Goal: Task Accomplishment & Management: Use online tool/utility

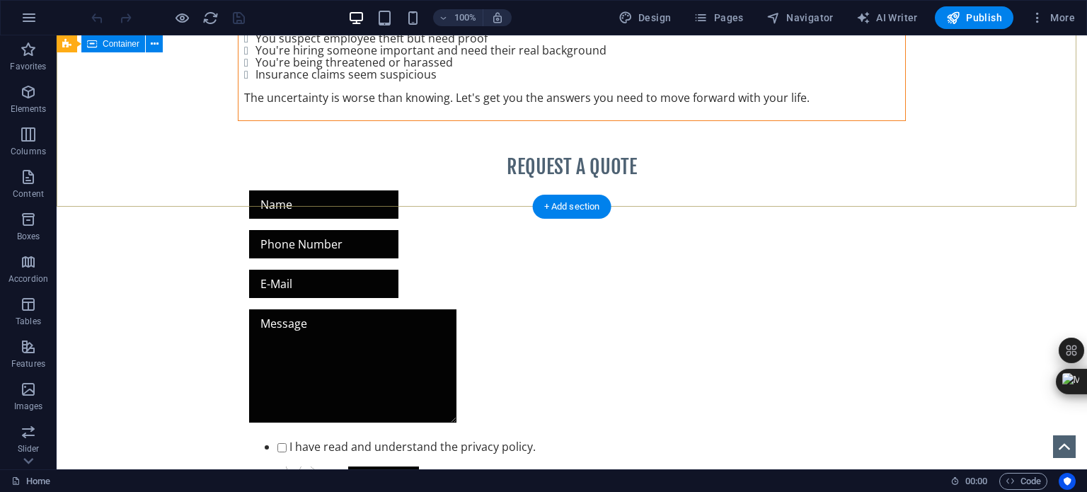
scroll to position [1028, 0]
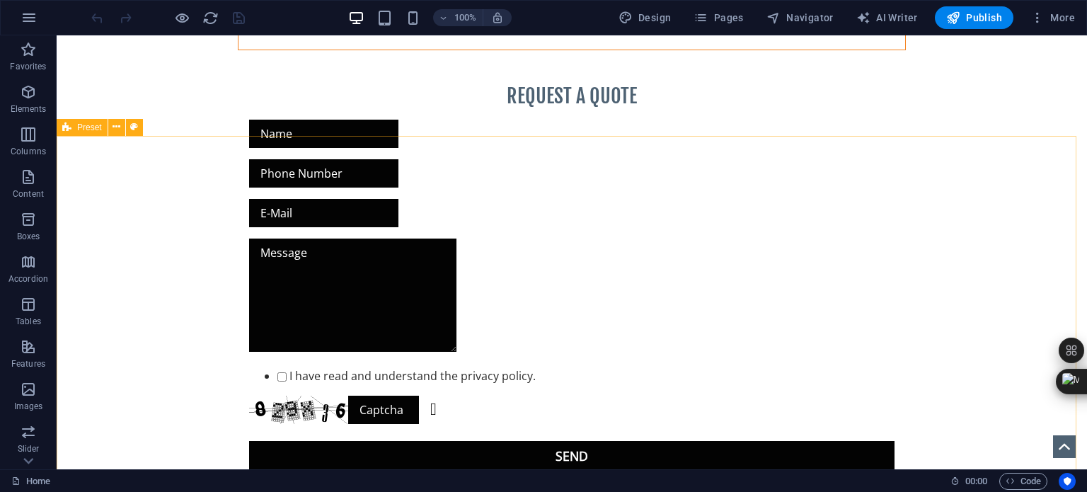
click at [88, 128] on span "Preset" at bounding box center [89, 127] width 25 height 8
click at [114, 124] on icon at bounding box center [117, 127] width 8 height 15
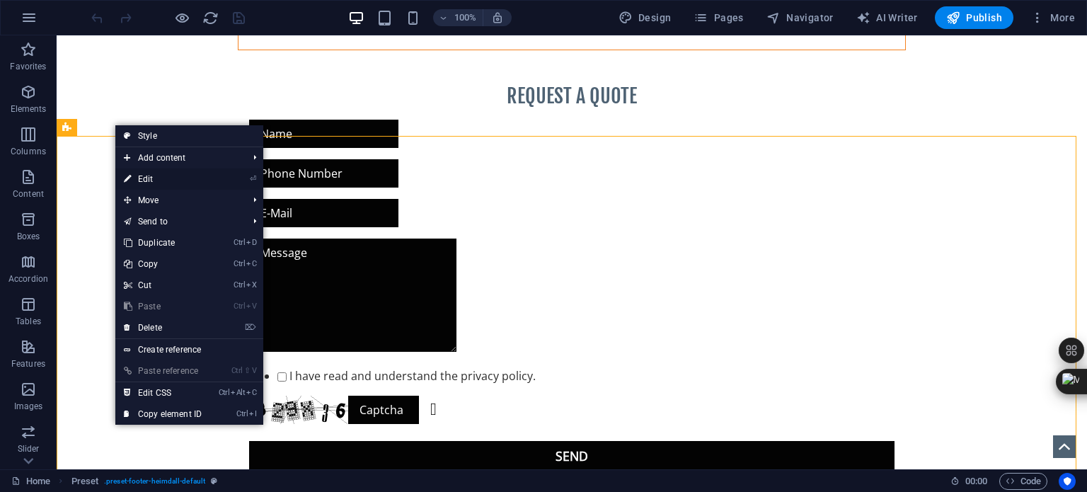
click at [142, 174] on link "⏎ Edit" at bounding box center [162, 178] width 95 height 21
select select "footer"
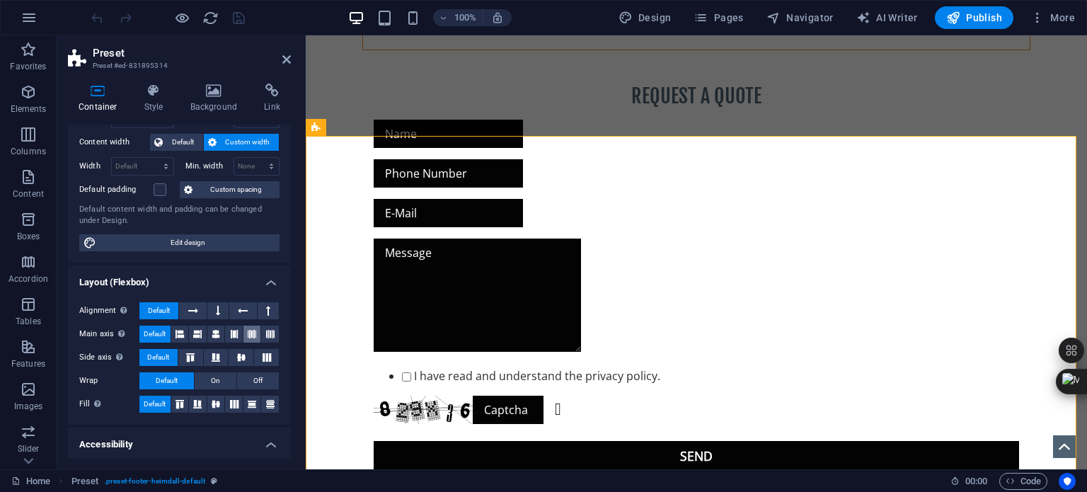
scroll to position [238, 0]
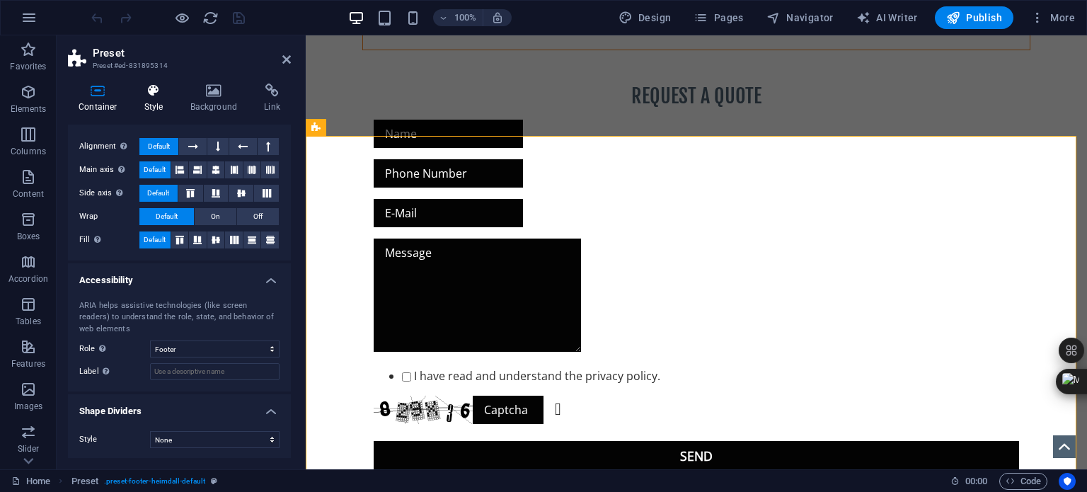
click at [150, 96] on icon at bounding box center [154, 91] width 40 height 14
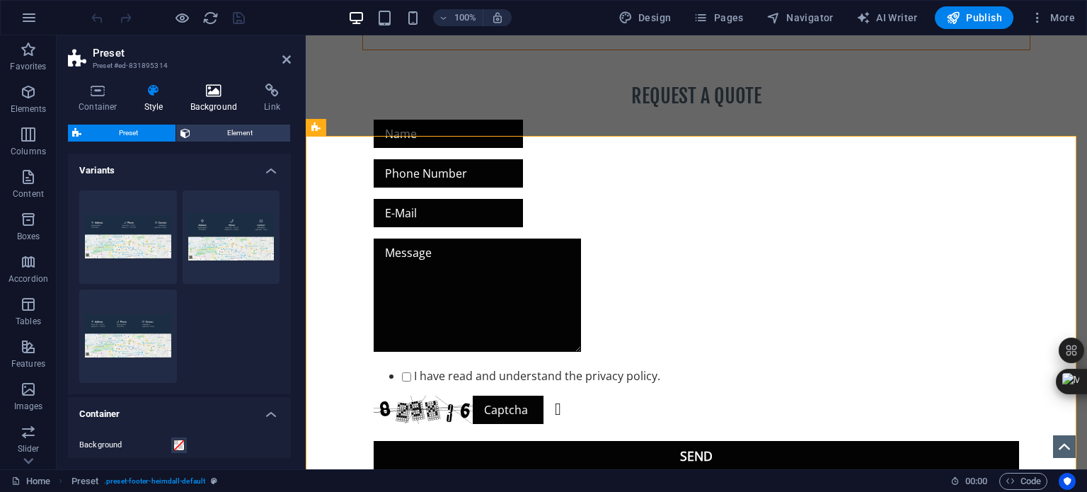
click at [211, 96] on icon at bounding box center [214, 91] width 69 height 14
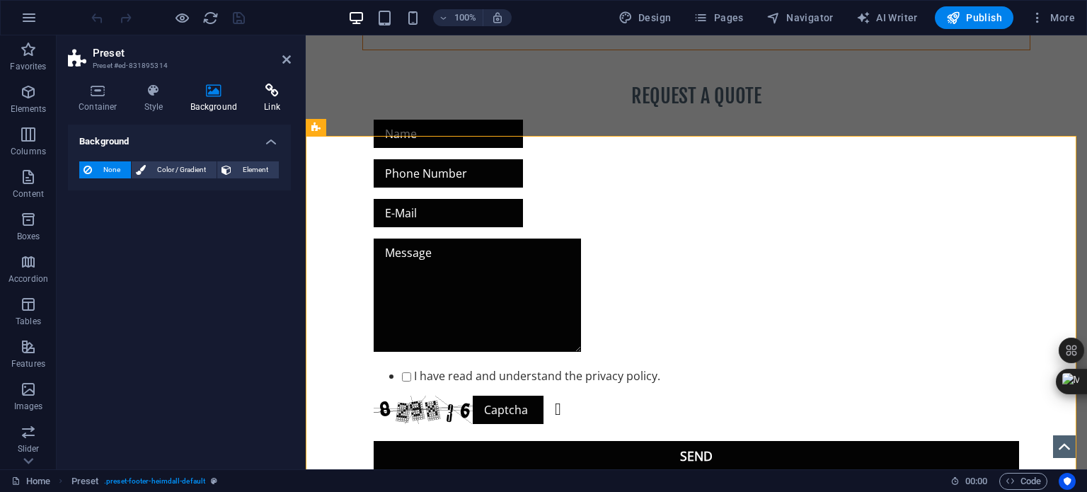
click at [274, 91] on icon at bounding box center [272, 91] width 38 height 14
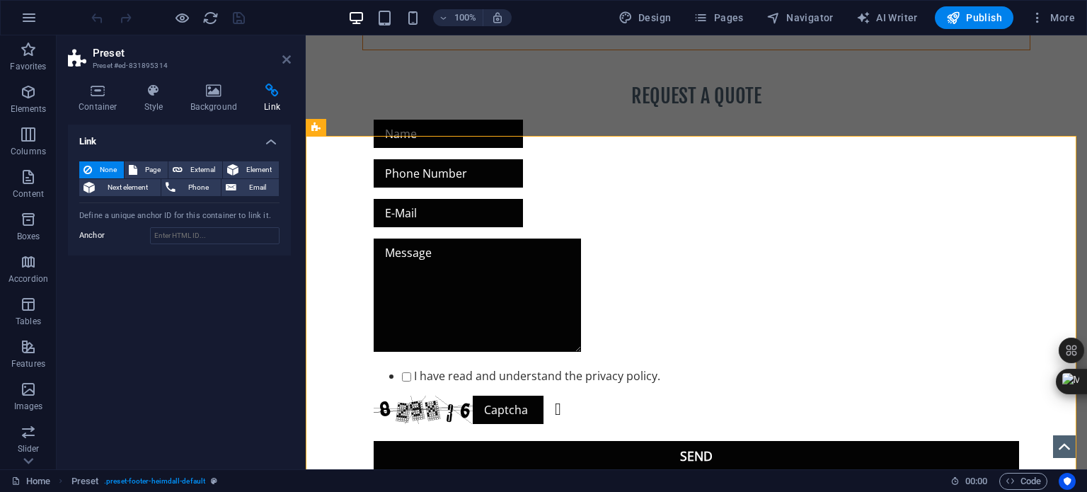
click at [285, 57] on icon at bounding box center [286, 59] width 8 height 11
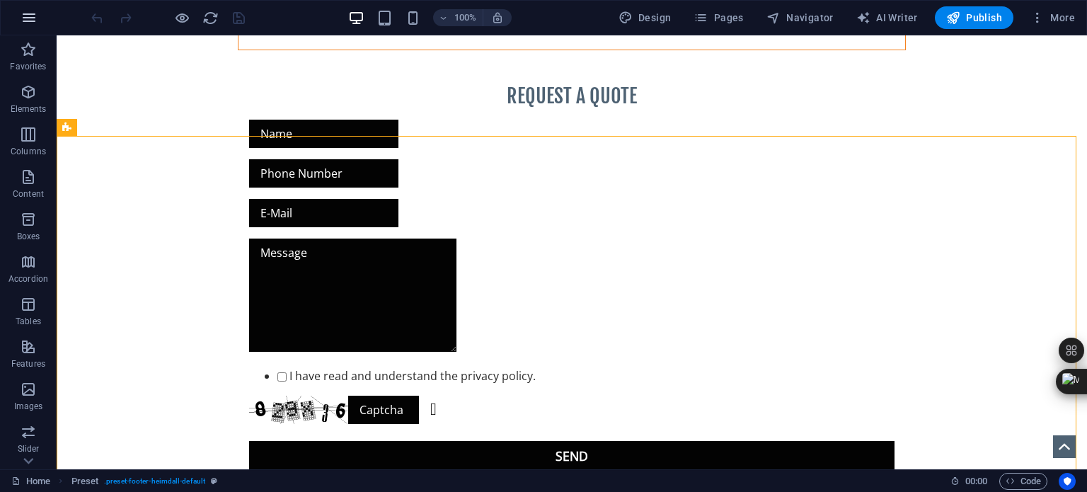
click at [28, 13] on icon "button" at bounding box center [29, 17] width 17 height 17
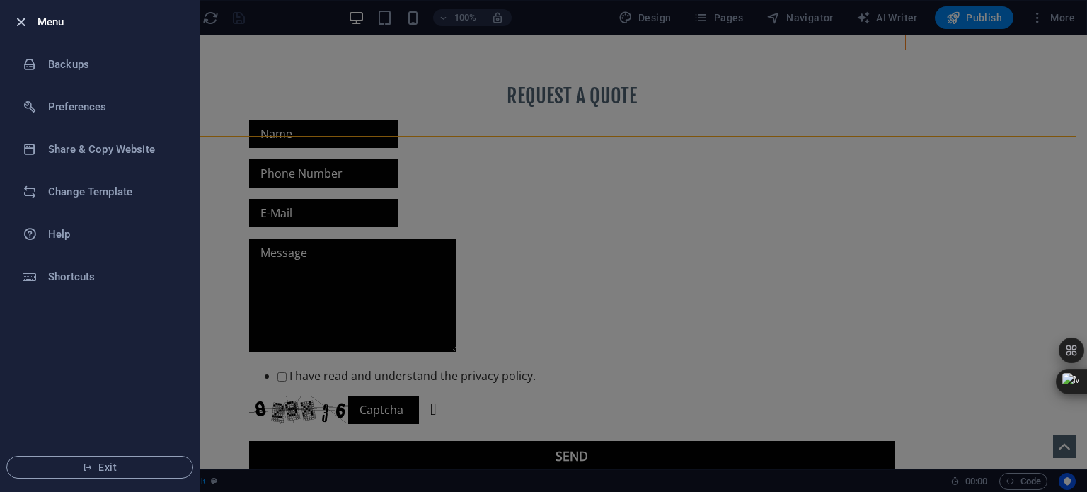
click at [20, 22] on icon "button" at bounding box center [21, 22] width 16 height 16
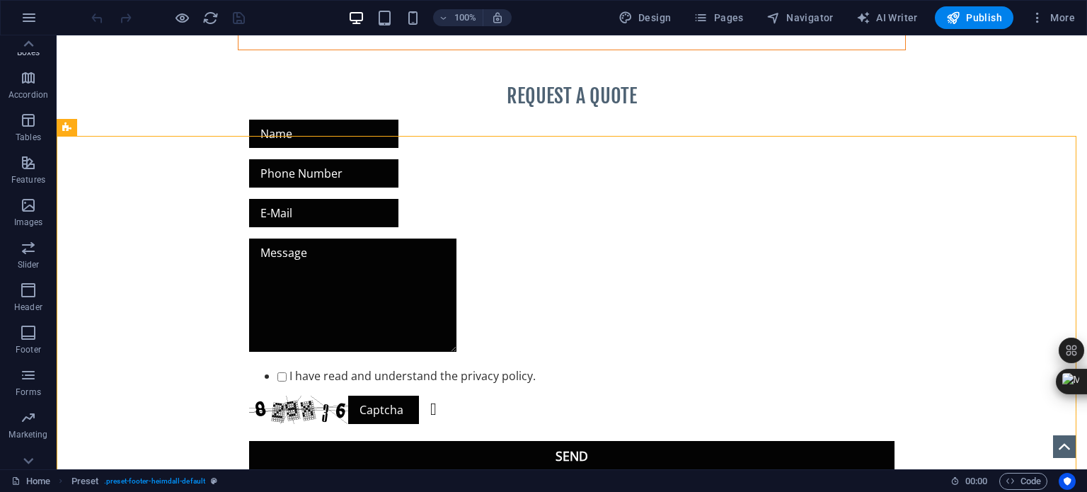
scroll to position [202, 0]
click at [29, 396] on icon "button" at bounding box center [28, 399] width 17 height 17
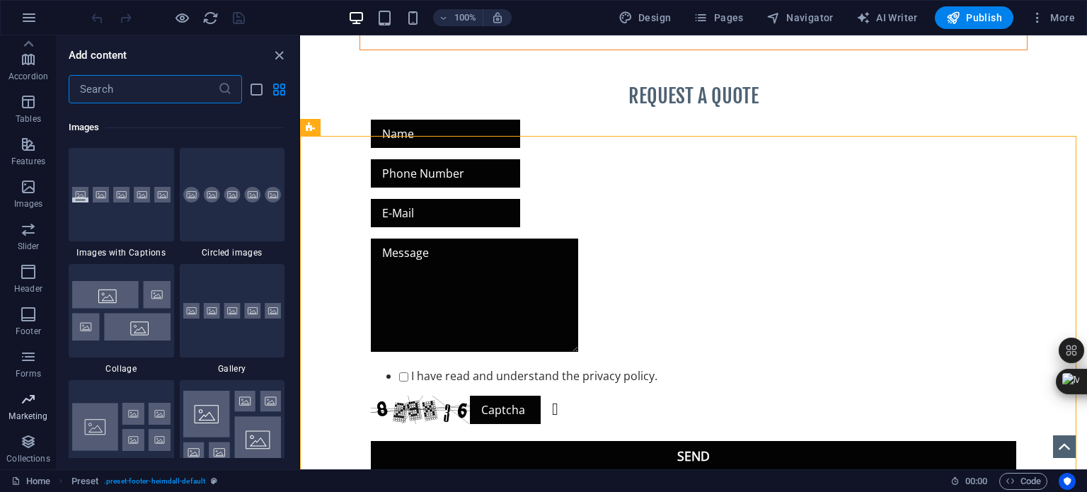
scroll to position [11532, 0]
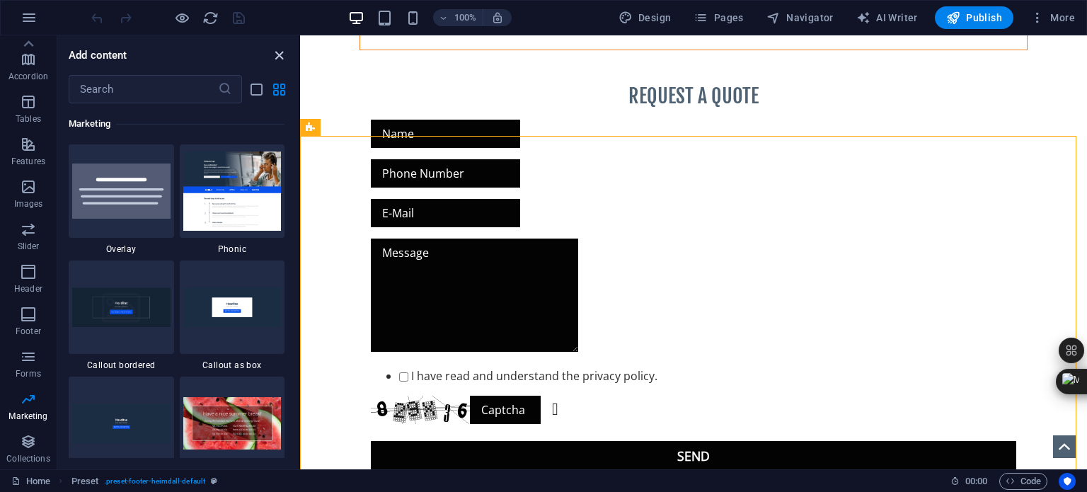
drag, startPoint x: 278, startPoint y: 53, endPoint x: 222, endPoint y: 18, distance: 66.2
click at [278, 53] on icon "close panel" at bounding box center [279, 55] width 16 height 16
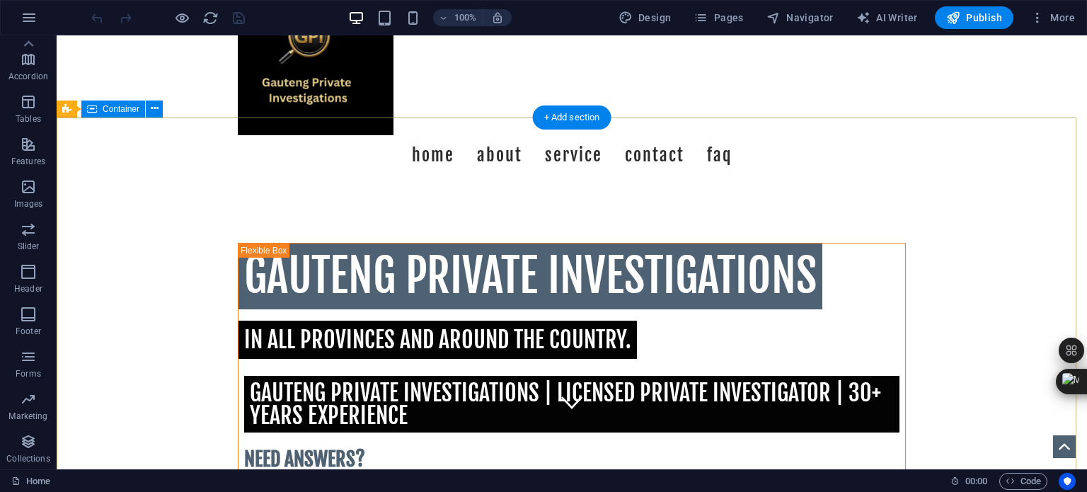
scroll to position [0, 0]
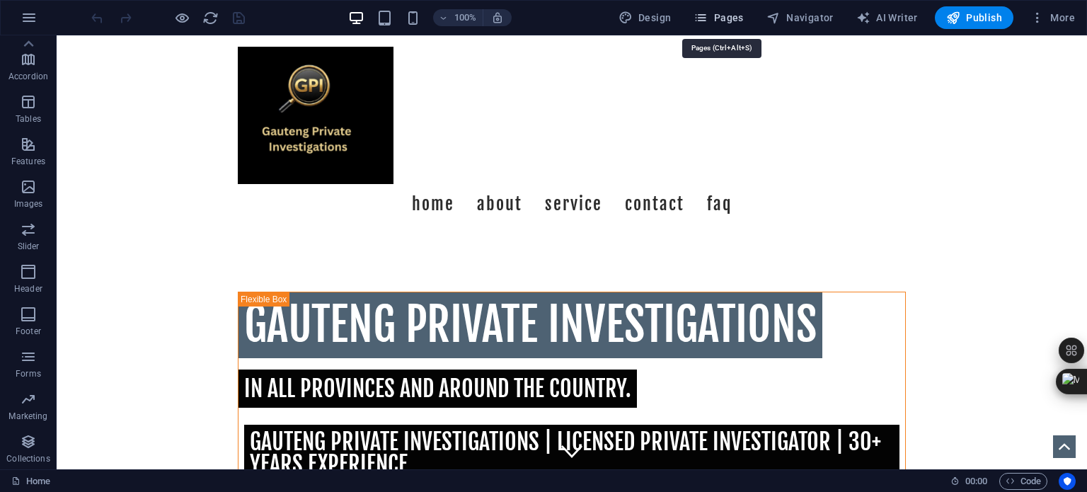
click at [733, 21] on span "Pages" at bounding box center [719, 18] width 50 height 14
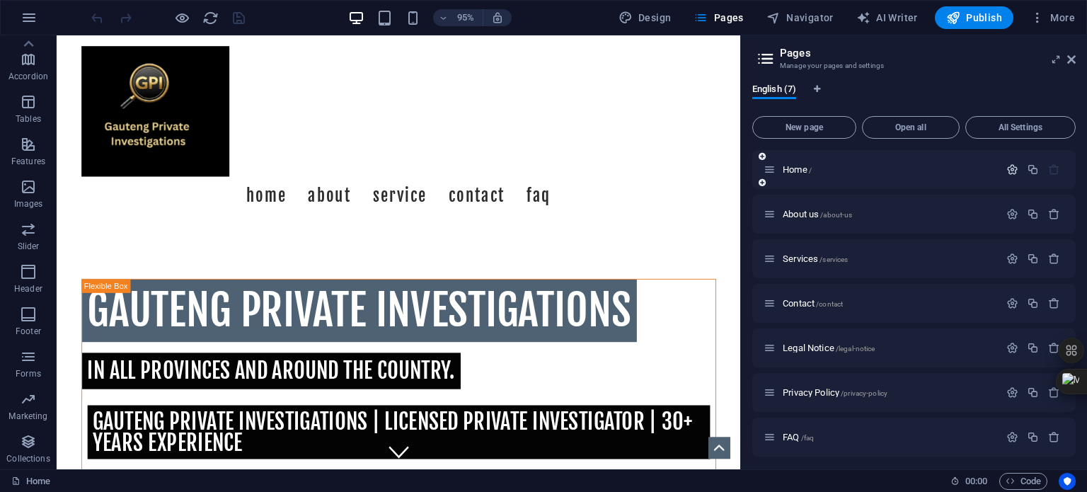
click at [1008, 170] on icon "button" at bounding box center [1013, 170] width 12 height 12
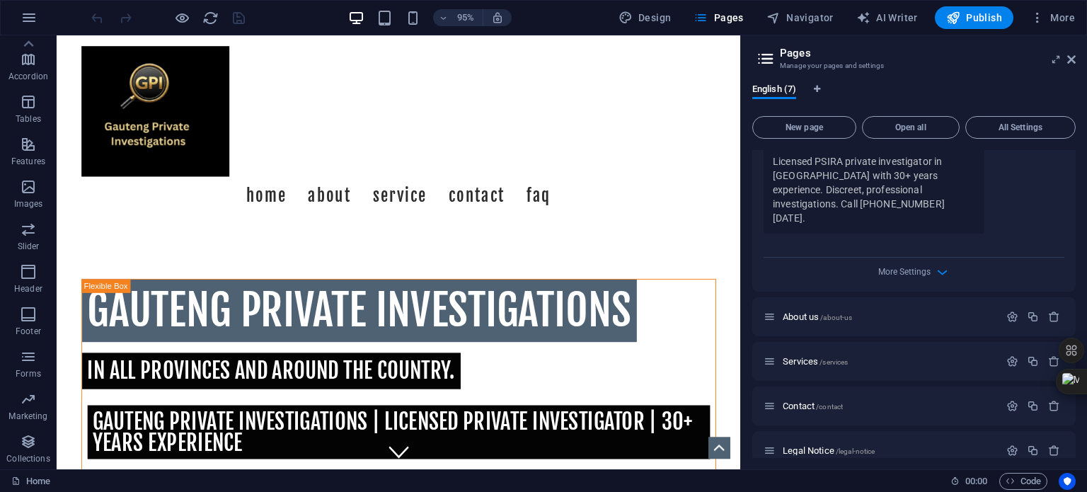
scroll to position [566, 0]
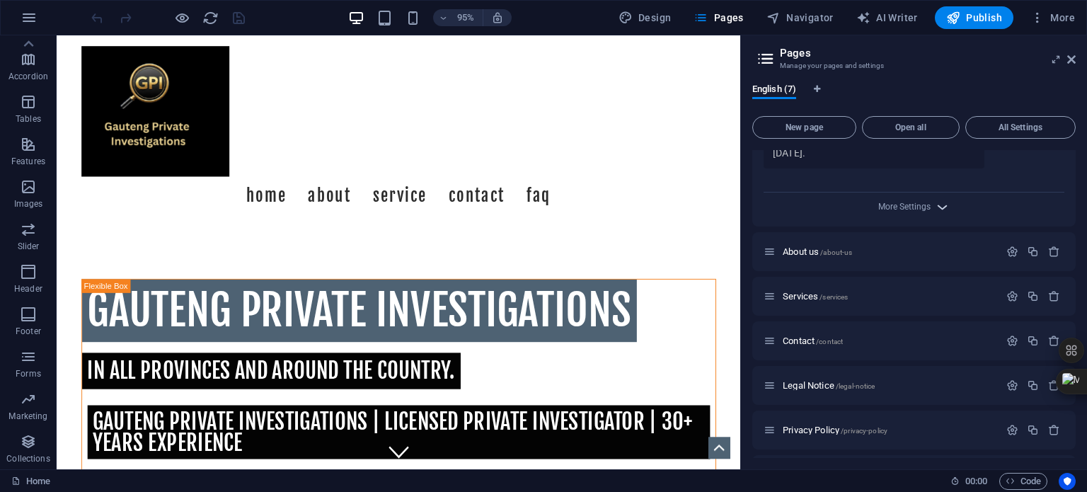
click at [943, 199] on icon "button" at bounding box center [943, 207] width 16 height 16
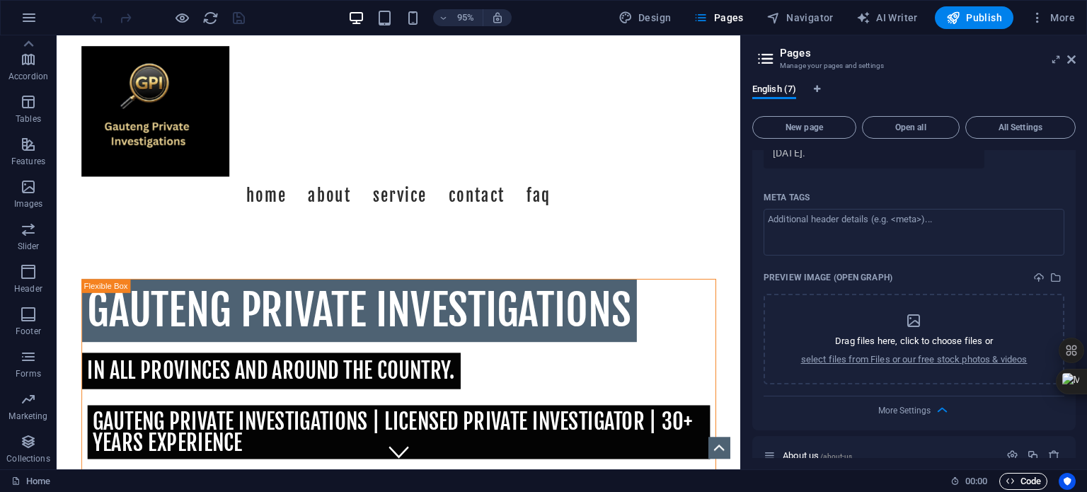
click at [1023, 482] on span "Code" at bounding box center [1023, 481] width 35 height 17
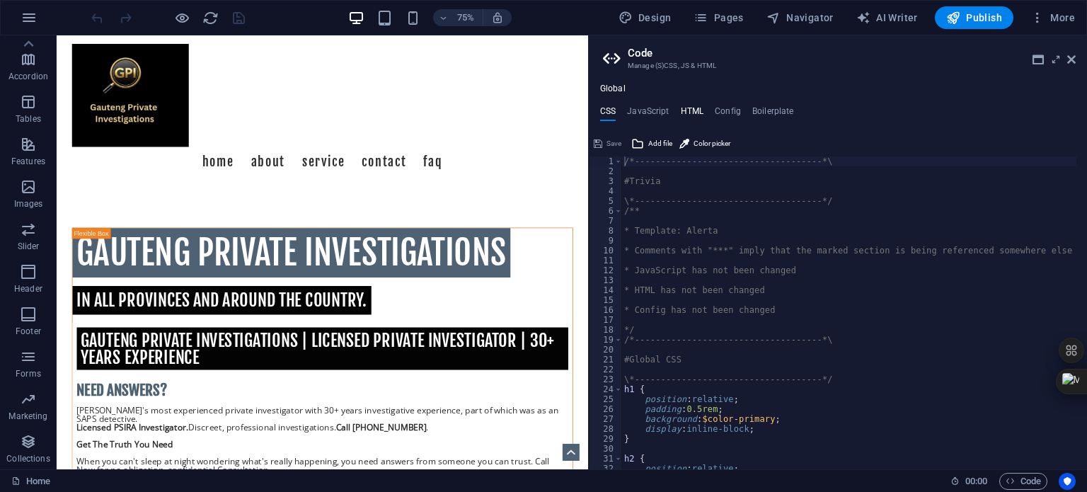
click at [690, 113] on h4 "HTML" at bounding box center [692, 114] width 23 height 16
type textarea "<link rel="canonical" href="[URL][DOMAIN_NAME]" />"
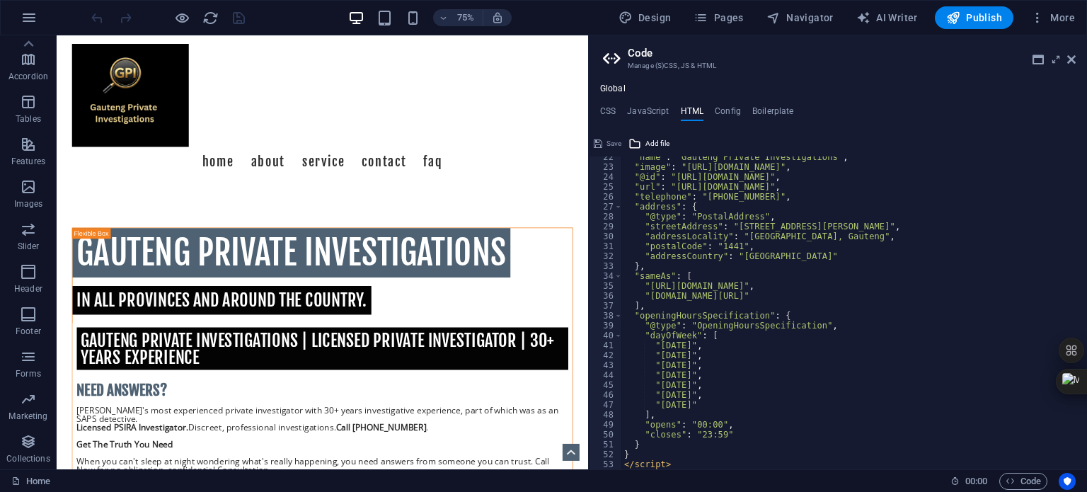
scroll to position [252, 0]
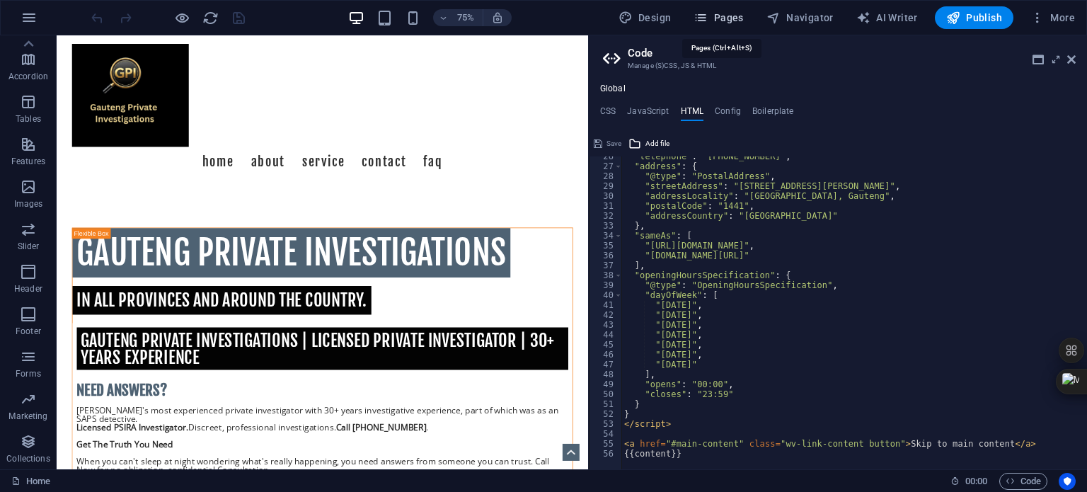
click at [724, 19] on span "Pages" at bounding box center [719, 18] width 50 height 14
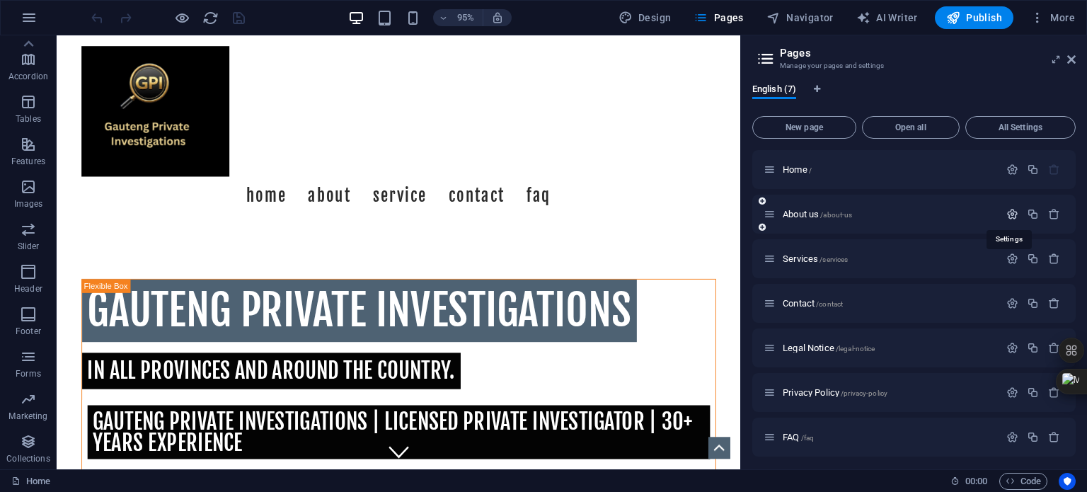
click at [1009, 215] on icon "button" at bounding box center [1013, 214] width 12 height 12
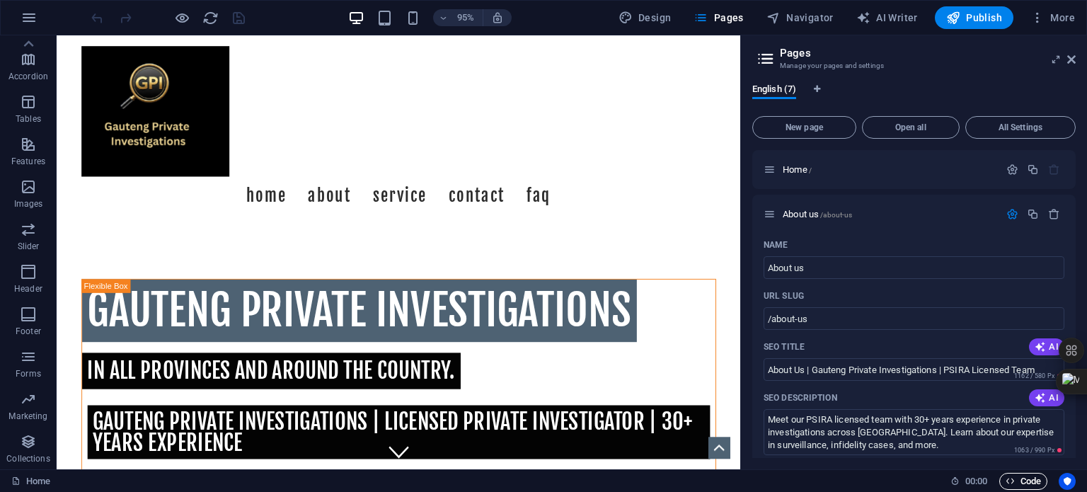
click at [1018, 481] on span "Code" at bounding box center [1023, 481] width 35 height 17
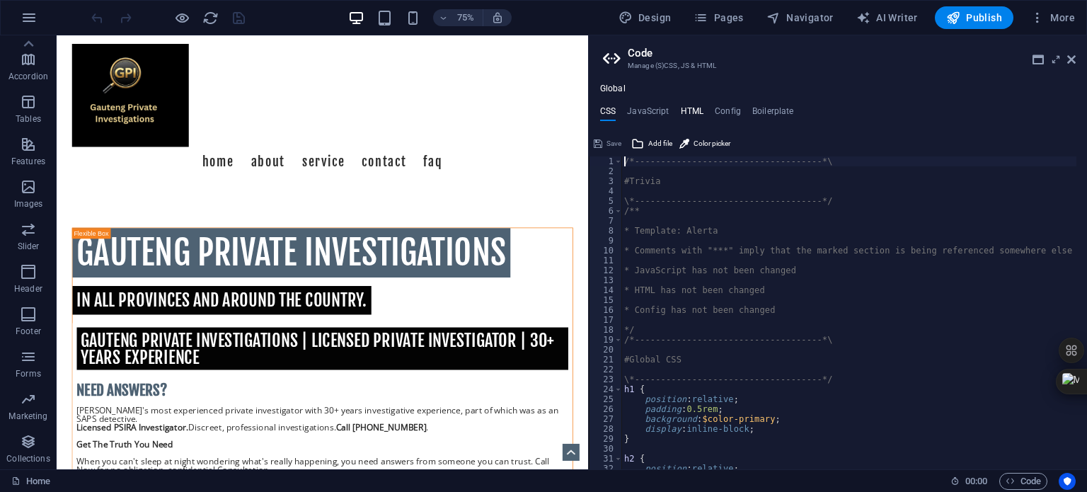
click at [692, 111] on h4 "HTML" at bounding box center [692, 114] width 23 height 16
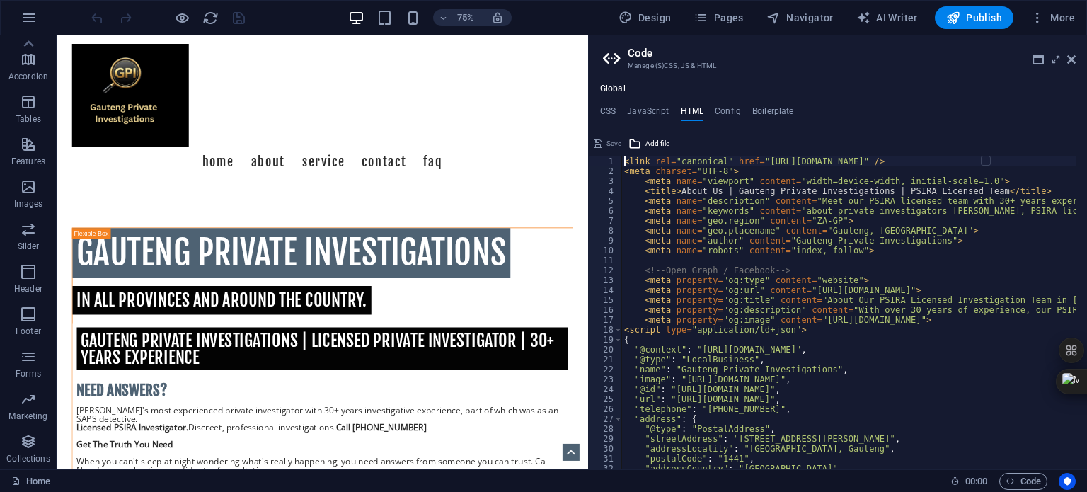
scroll to position [0, 0]
click at [728, 20] on span "Pages" at bounding box center [719, 18] width 50 height 14
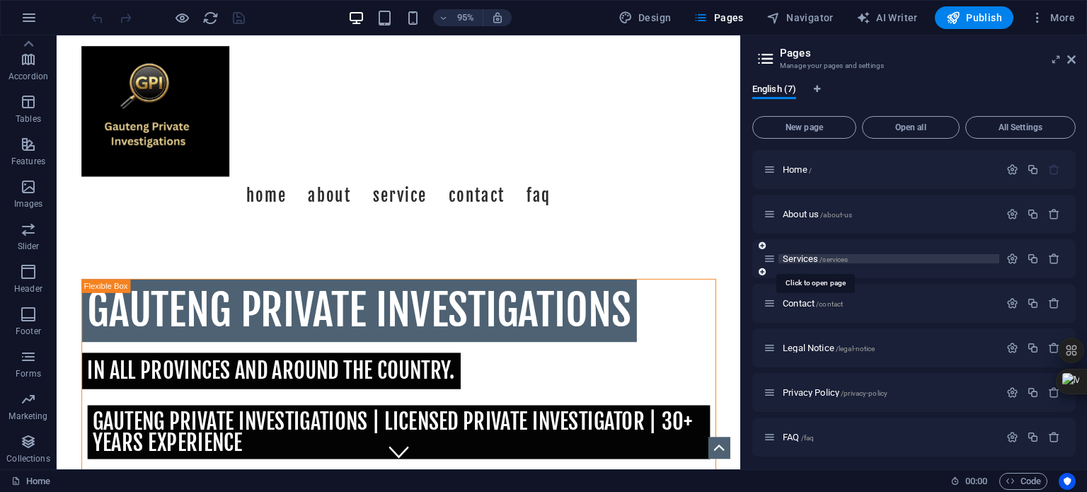
click at [809, 258] on span "Services /services" at bounding box center [815, 258] width 65 height 11
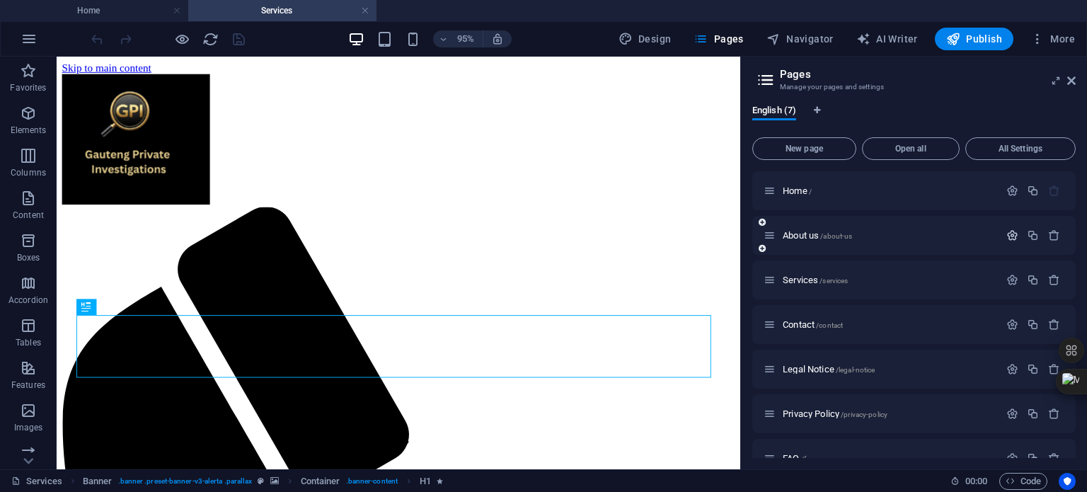
click at [1010, 234] on icon "button" at bounding box center [1013, 235] width 12 height 12
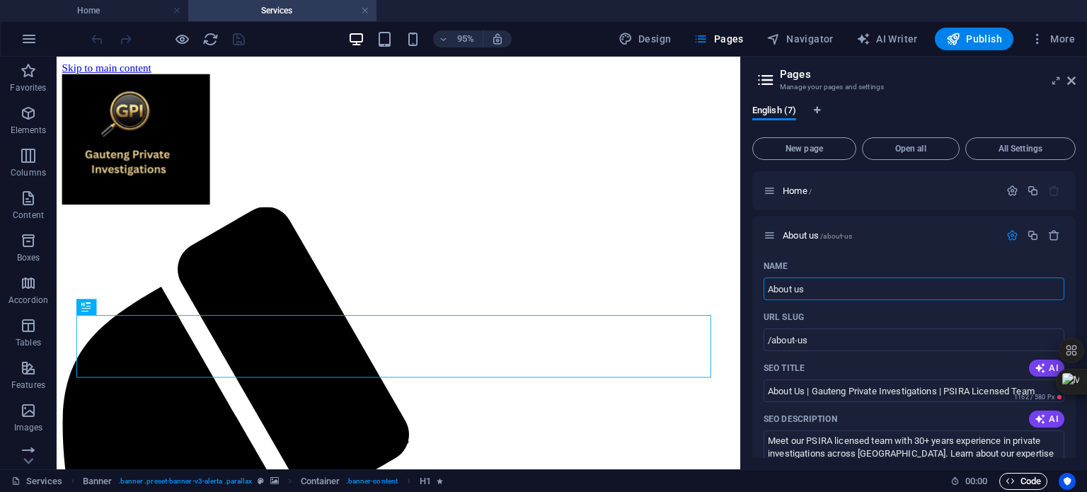
click at [1025, 480] on span "Code" at bounding box center [1023, 481] width 35 height 17
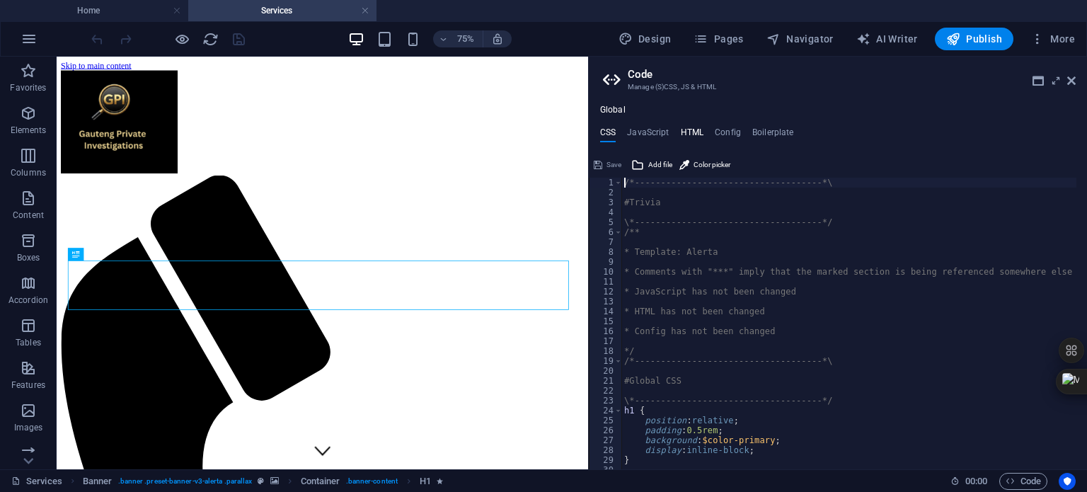
click at [694, 130] on h4 "HTML" at bounding box center [692, 135] width 23 height 16
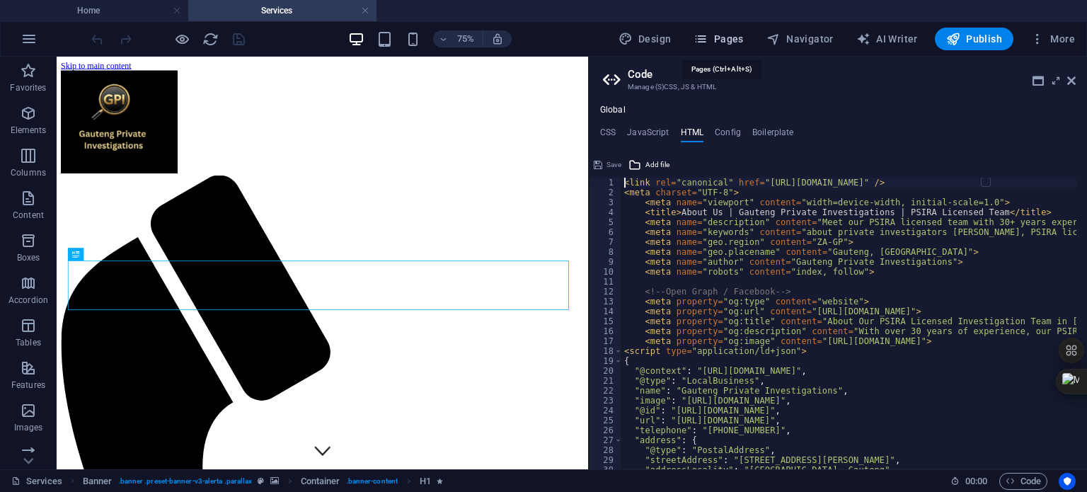
click at [738, 39] on span "Pages" at bounding box center [719, 39] width 50 height 14
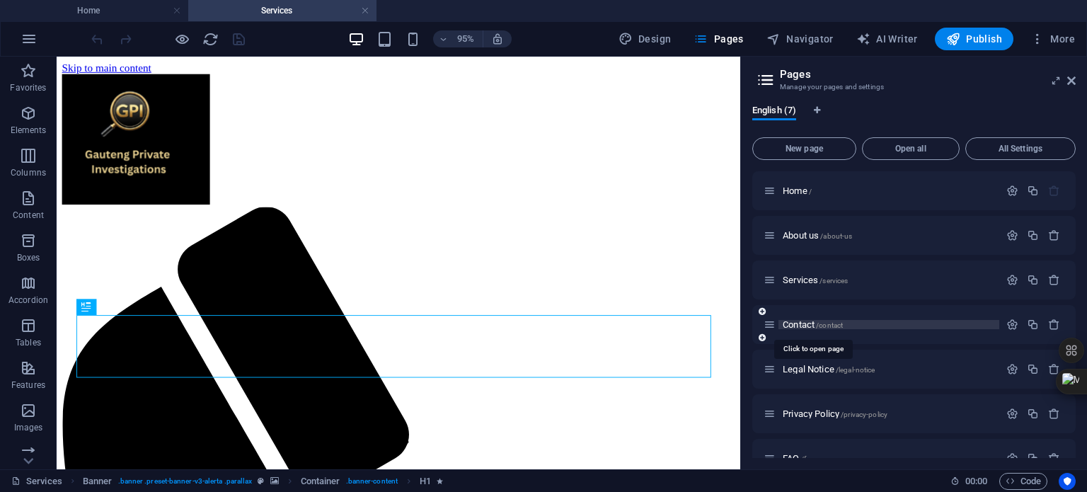
click at [796, 326] on span "Contact /contact" at bounding box center [813, 324] width 60 height 11
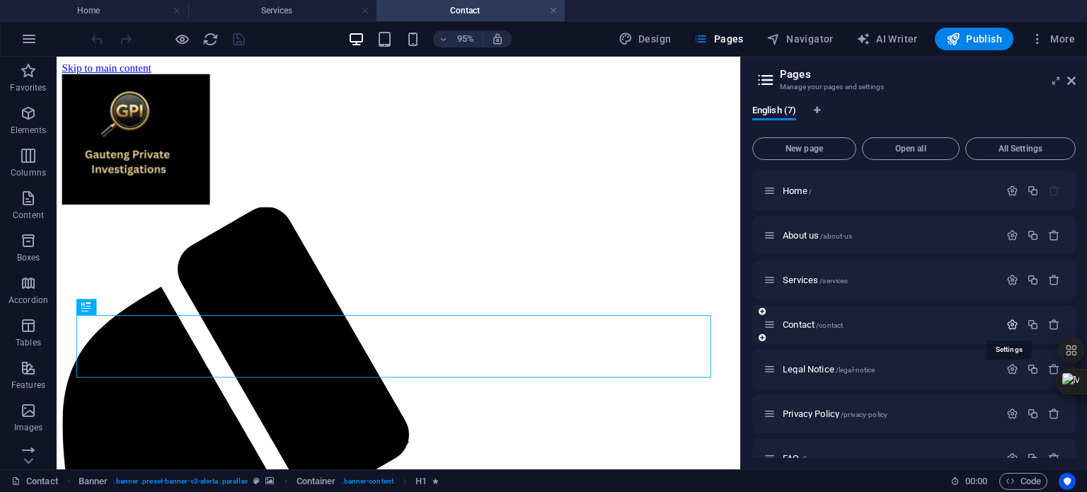
click at [1010, 324] on icon "button" at bounding box center [1013, 325] width 12 height 12
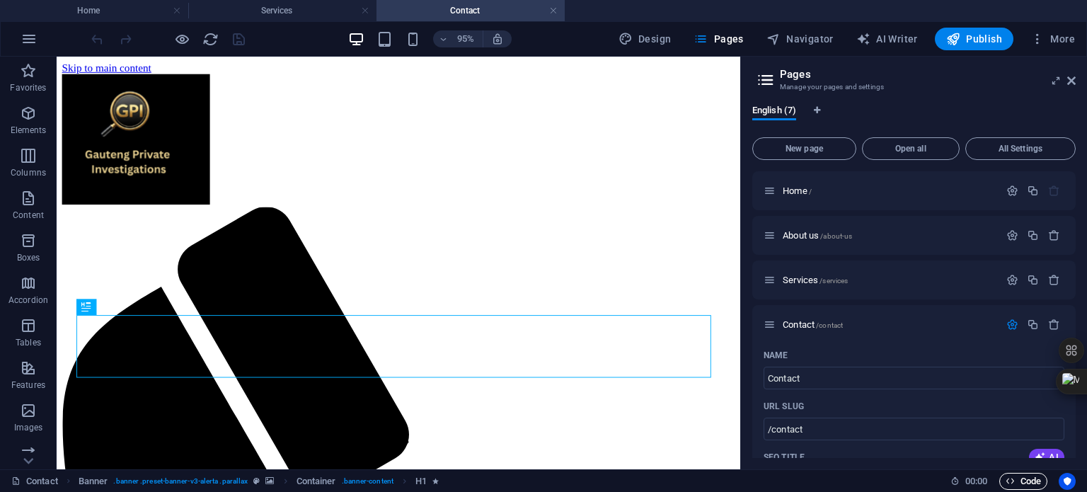
click at [1019, 478] on span "Code" at bounding box center [1023, 481] width 35 height 17
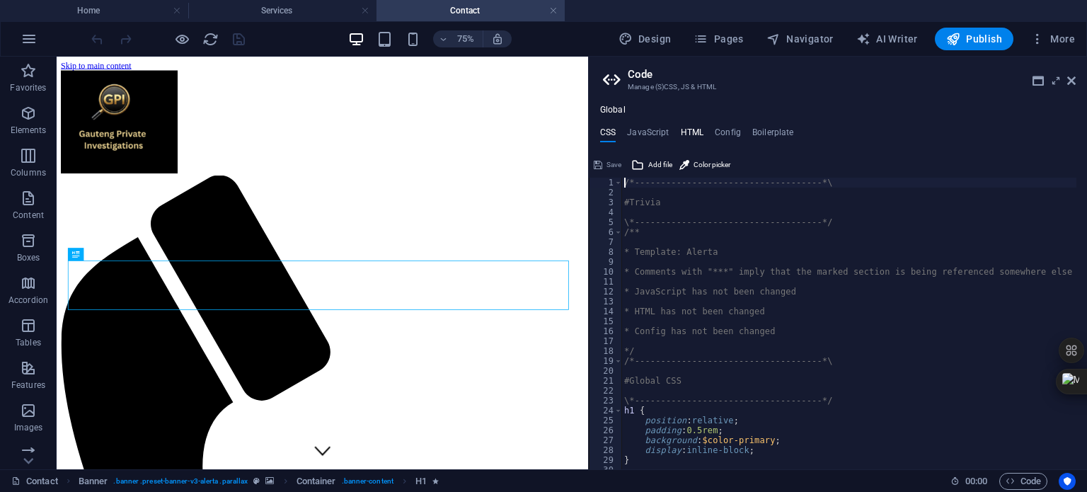
click at [691, 130] on h4 "HTML" at bounding box center [692, 135] width 23 height 16
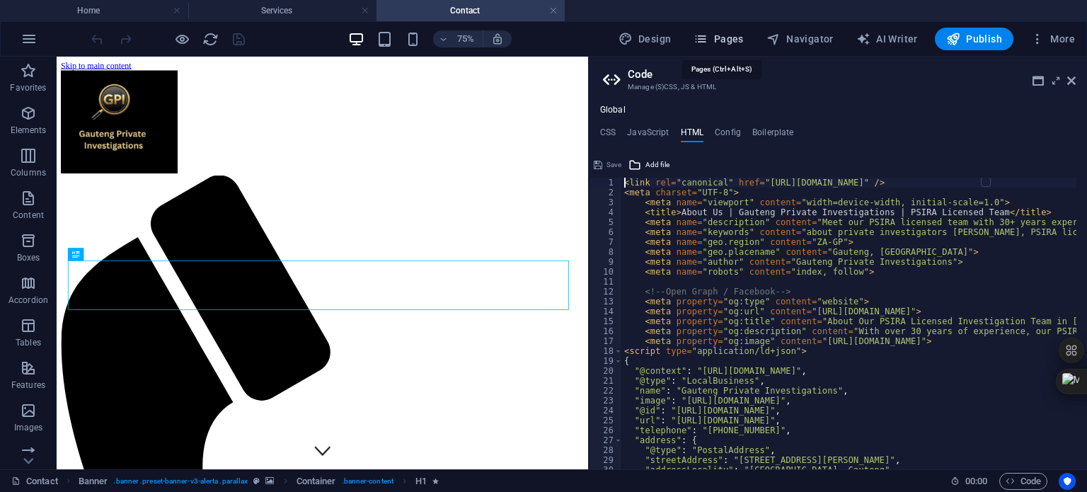
click at [729, 40] on span "Pages" at bounding box center [719, 39] width 50 height 14
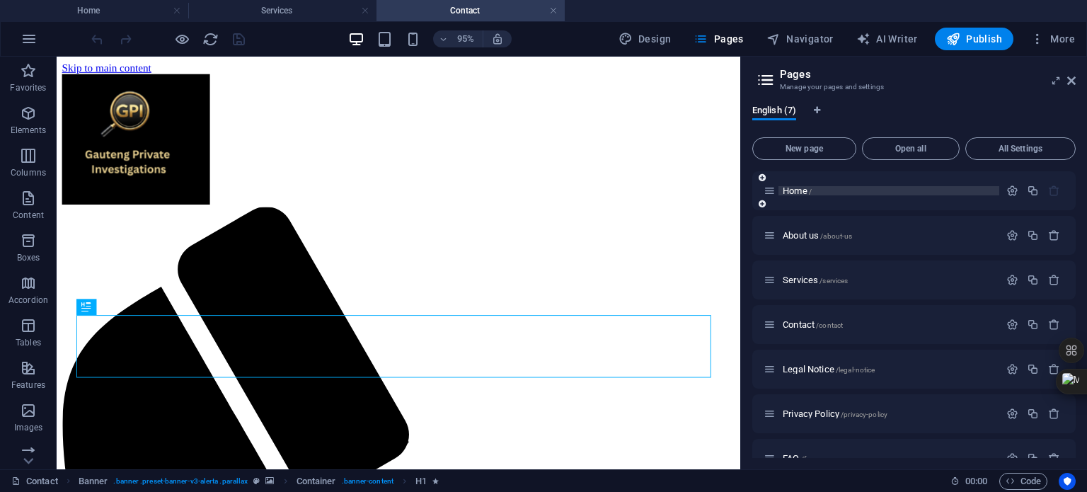
click at [794, 193] on span "Home /" at bounding box center [797, 190] width 29 height 11
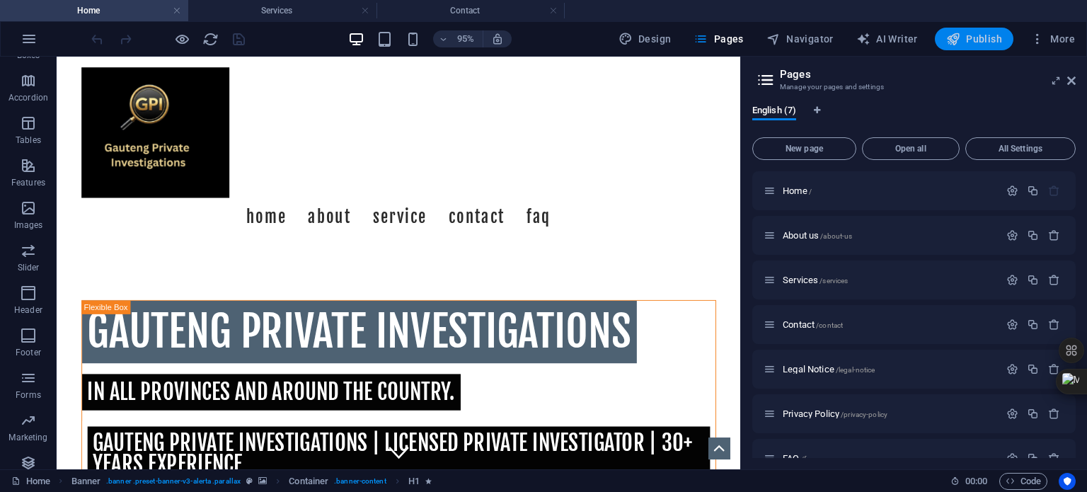
click at [963, 42] on span "Publish" at bounding box center [975, 39] width 56 height 14
